Goal: Information Seeking & Learning: Learn about a topic

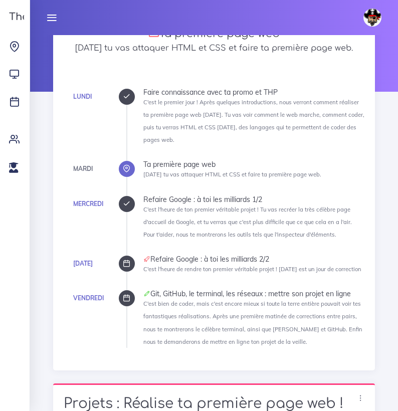
scroll to position [92, 0]
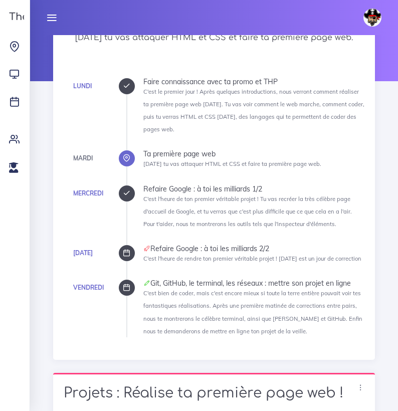
click at [124, 195] on icon at bounding box center [127, 194] width 8 height 8
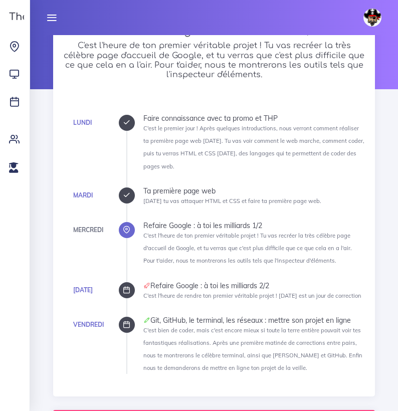
scroll to position [87, 0]
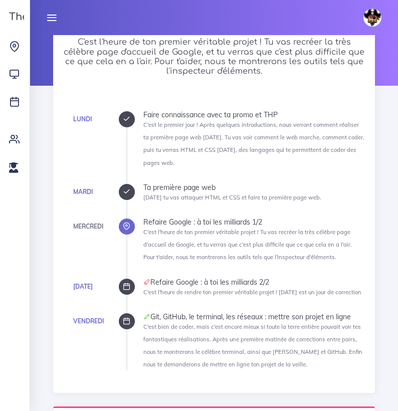
click at [122, 280] on div at bounding box center [127, 287] width 16 height 16
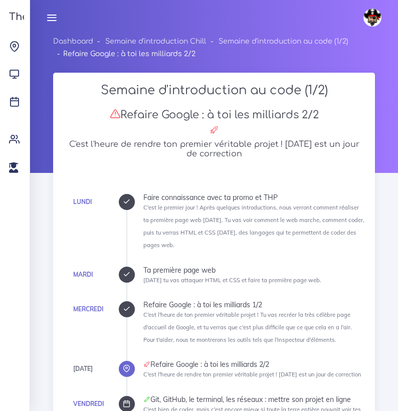
click at [391, 103] on div at bounding box center [214, 104] width 368 height 138
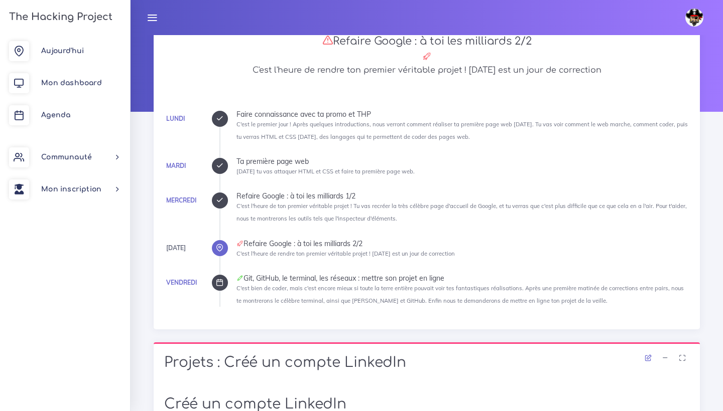
scroll to position [62, 0]
click at [280, 245] on div "Refaire Google : à toi les milliards 2/2" at bounding box center [462, 243] width 453 height 7
click at [216, 244] on icon at bounding box center [220, 248] width 8 height 8
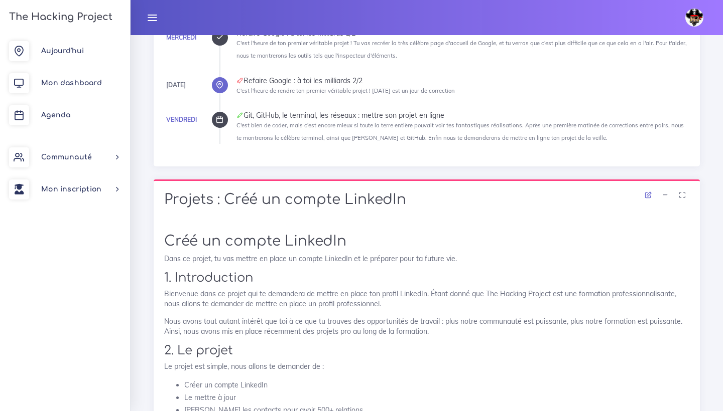
scroll to position [228, 0]
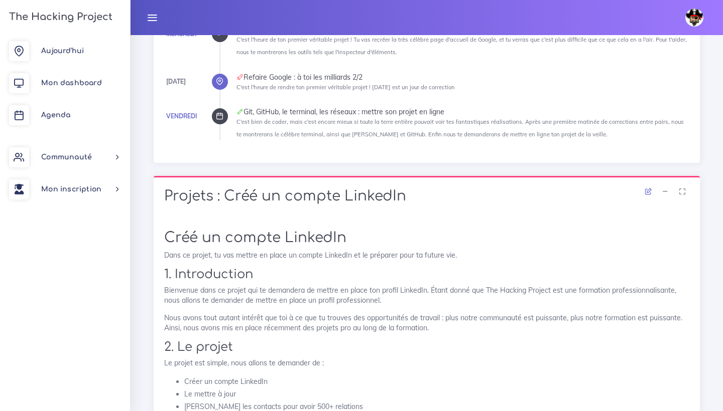
click at [225, 87] on ul "Lundi Faire connaissance avec ta promo et THP C'est le premier jour ! Après que…" at bounding box center [454, 42] width 470 height 197
click at [222, 82] on icon at bounding box center [220, 82] width 8 height 8
click at [172, 76] on div "[DATE]" at bounding box center [176, 81] width 20 height 11
click at [174, 84] on div "[DATE]" at bounding box center [176, 81] width 20 height 11
click at [225, 79] on div at bounding box center [220, 82] width 16 height 16
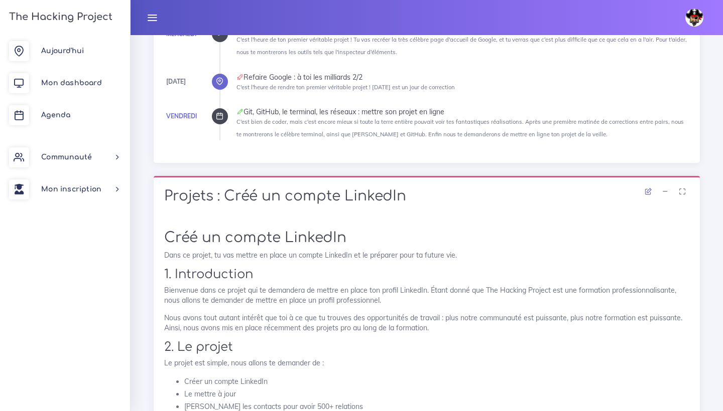
click at [225, 79] on div at bounding box center [220, 82] width 16 height 16
click at [277, 79] on div "Refaire Google : à toi les milliards 2/2" at bounding box center [462, 77] width 453 height 7
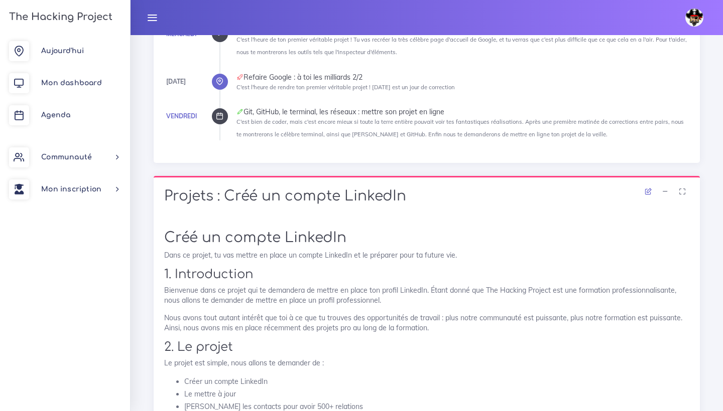
click at [224, 75] on div at bounding box center [220, 82] width 16 height 16
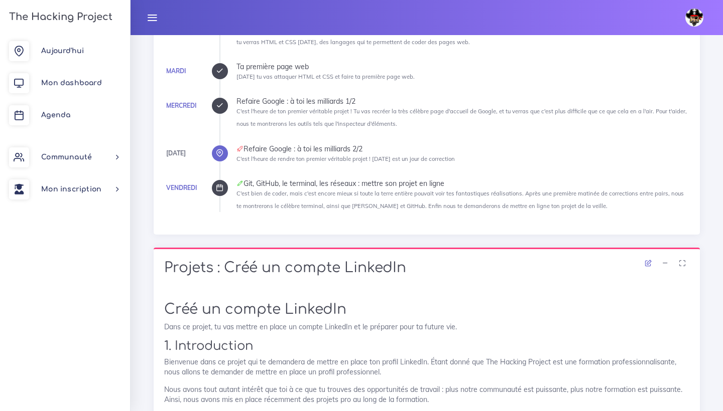
scroll to position [140, 0]
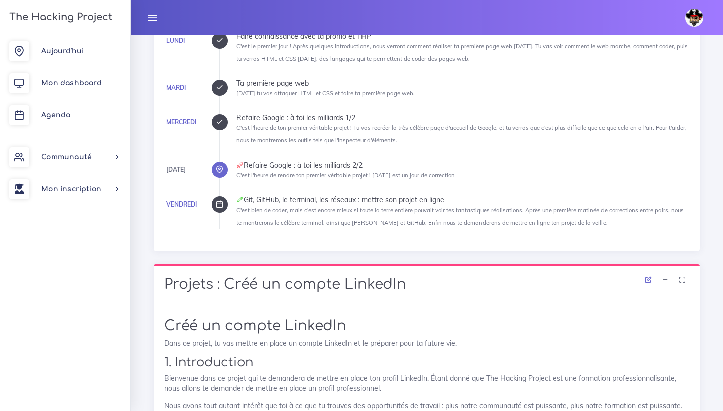
click at [281, 128] on small "C'est l'heure de ton premier véritable projet ! Tu vas recréer la très célèbre …" at bounding box center [461, 134] width 450 height 20
click at [200, 127] on div "Lundi Faire connaissance avec ta promo et THP C'est le premier jour ! Après que…" at bounding box center [426, 131] width 525 height 219
click at [216, 127] on div at bounding box center [220, 122] width 16 height 16
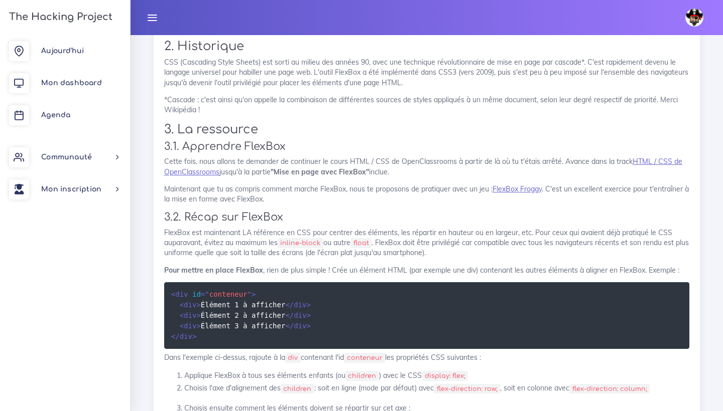
scroll to position [1215, 0]
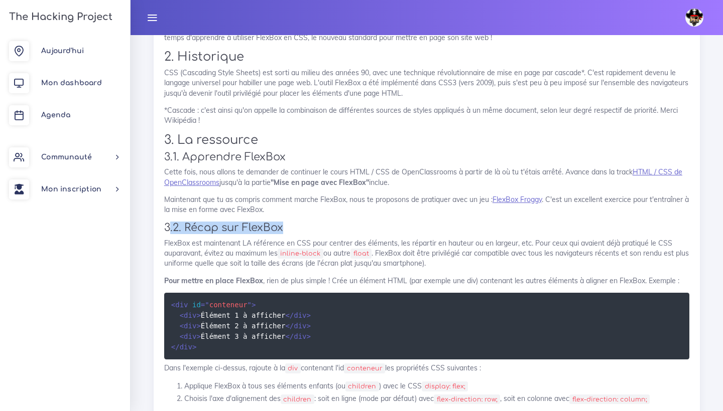
drag, startPoint x: 314, startPoint y: 218, endPoint x: 172, endPoint y: 219, distance: 142.0
click at [172, 222] on h3 "3.2. Récap sur FlexBox" at bounding box center [426, 228] width 525 height 13
click at [314, 222] on h3 "3.2. Récap sur FlexBox" at bounding box center [426, 228] width 525 height 13
click at [225, 177] on p "Cette fois, nous allons te demander de continuer le cours HTML / CSS de OpenCla…" at bounding box center [426, 177] width 525 height 21
click at [202, 176] on link "HTML / CSS de OpenClassrooms" at bounding box center [423, 177] width 518 height 19
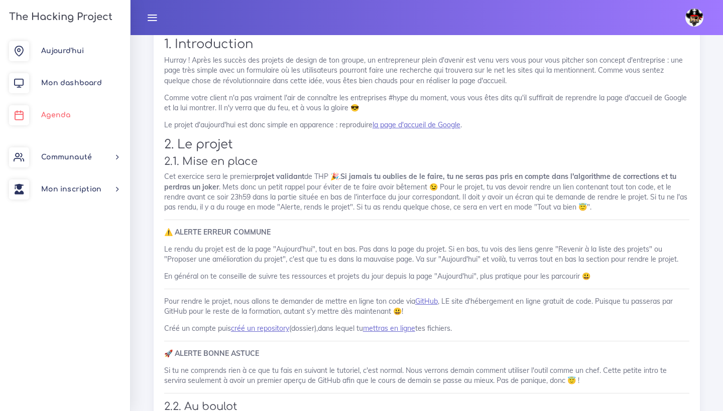
scroll to position [406, 0]
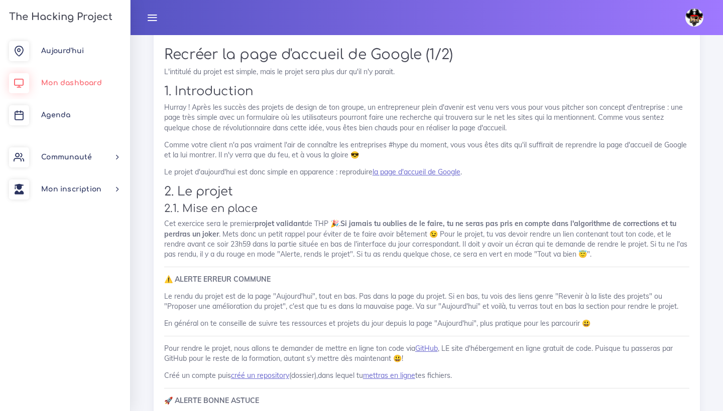
click at [91, 89] on link "Mon dashboard" at bounding box center [65, 83] width 130 height 32
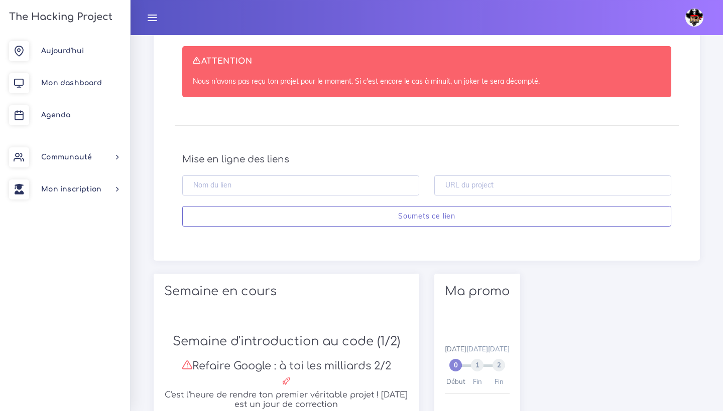
scroll to position [446, 0]
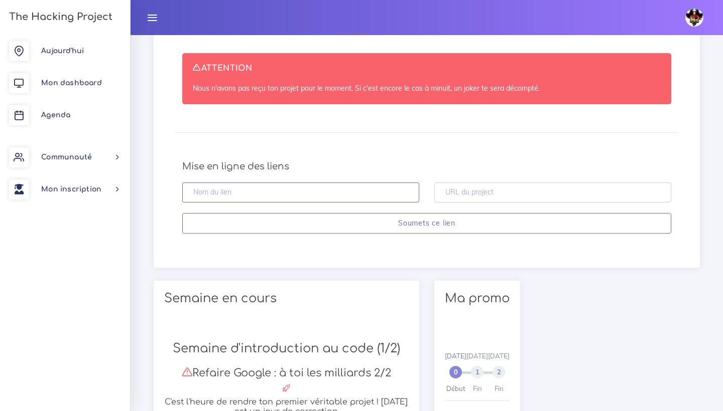
click at [293, 183] on input "text" at bounding box center [300, 193] width 237 height 21
click at [470, 183] on input "text" at bounding box center [552, 193] width 237 height 21
click at [470, 230] on div "Mise en ligne du projet ATTENTION Nous n'avons pas reçu ton projet pour le mome…" at bounding box center [427, 127] width 540 height 259
click at [455, 140] on div "ATTENTION Nous n'avons pas reçu ton projet pour le moment. Si c'est encore le c…" at bounding box center [426, 144] width 525 height 202
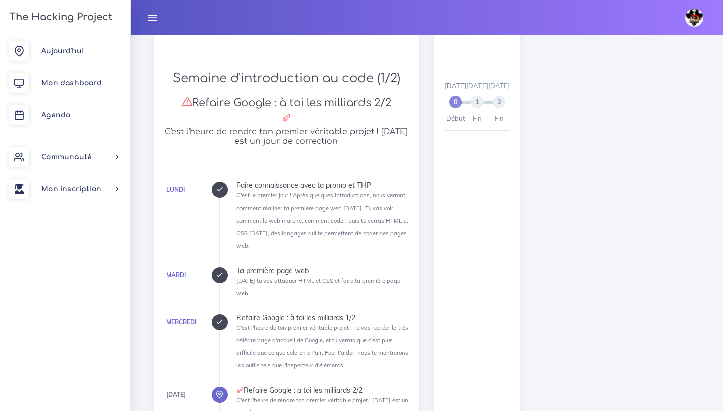
scroll to position [721, 0]
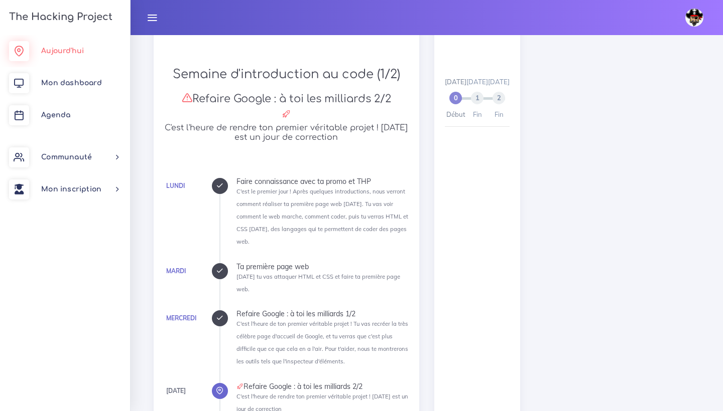
click at [63, 55] on link "Aujourd'hui" at bounding box center [65, 51] width 130 height 32
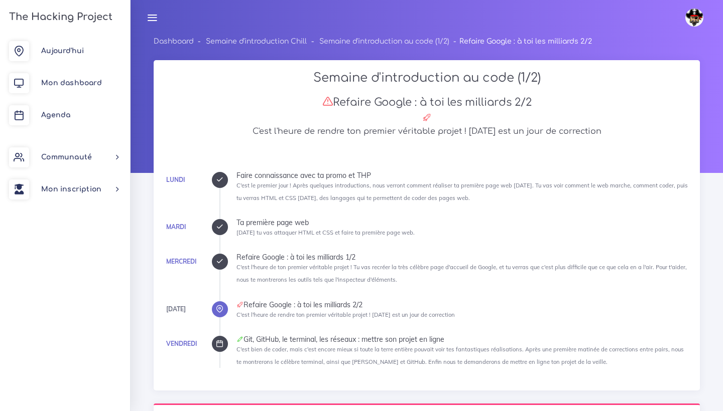
scroll to position [42, 0]
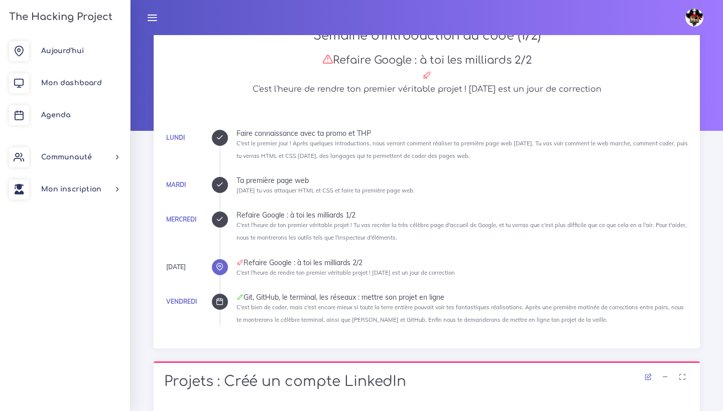
click at [219, 220] on icon at bounding box center [220, 220] width 8 height 8
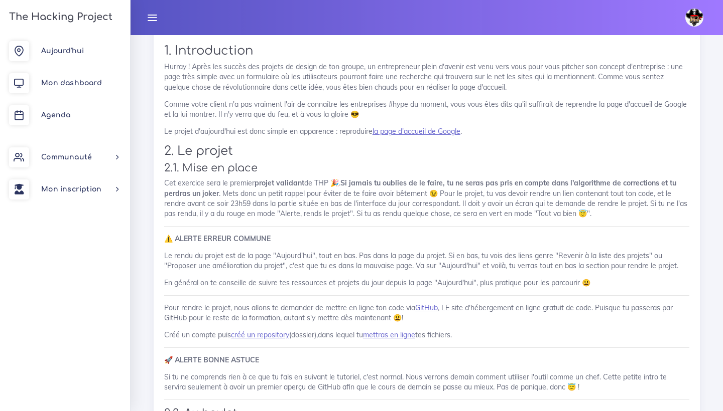
scroll to position [491, 0]
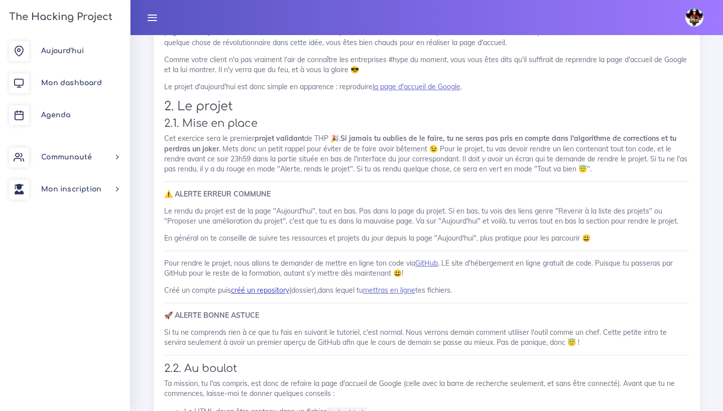
click at [256, 289] on link "créé un repository" at bounding box center [260, 290] width 58 height 9
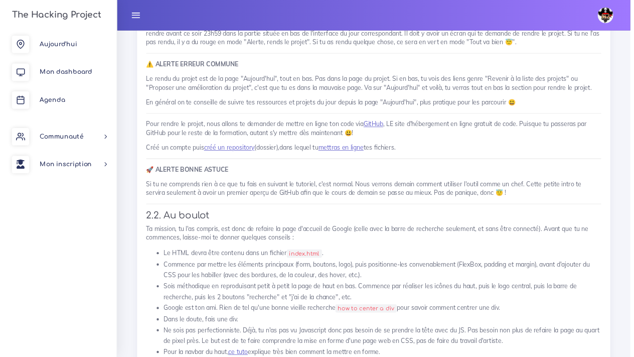
scroll to position [608, 0]
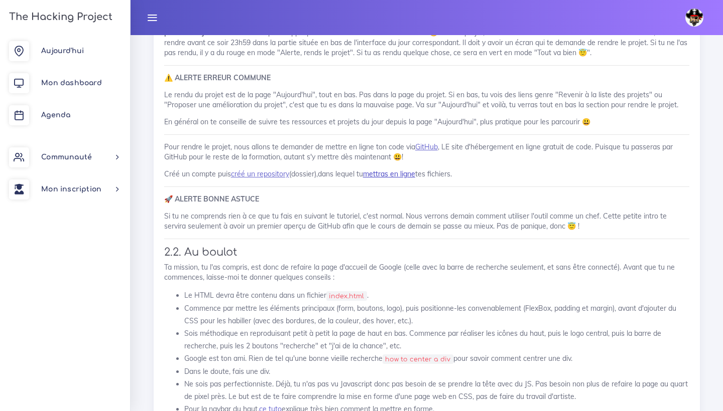
click at [398, 170] on link "mettras en ligne" at bounding box center [389, 174] width 52 height 9
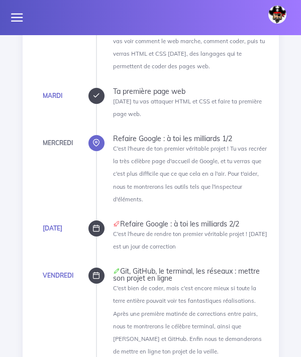
scroll to position [217, 0]
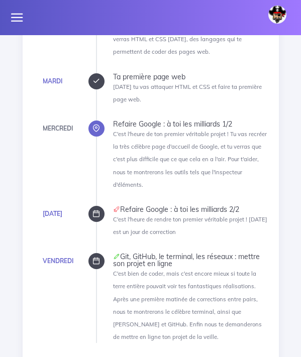
click at [96, 81] on icon at bounding box center [96, 81] width 8 height 8
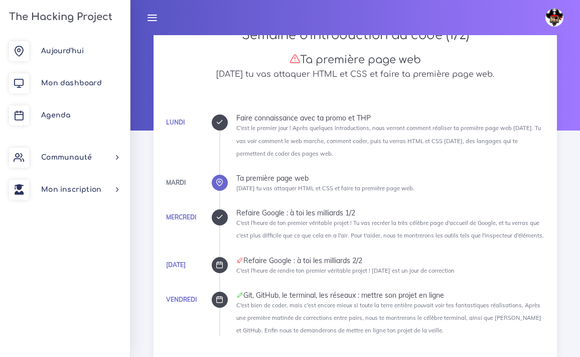
scroll to position [55, 0]
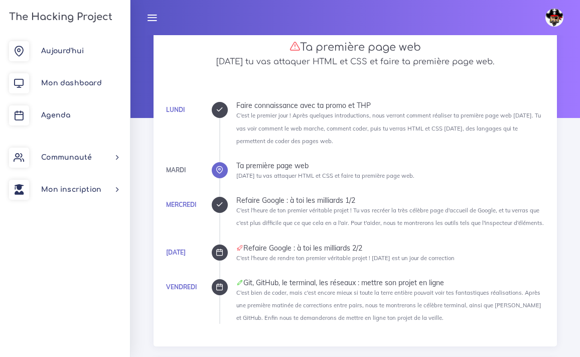
click at [222, 206] on icon at bounding box center [220, 205] width 8 height 8
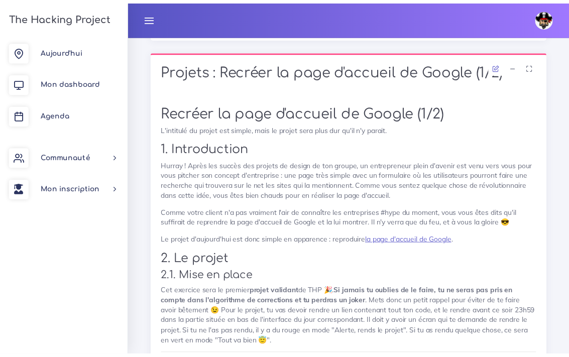
scroll to position [393, 0]
